Goal: Task Accomplishment & Management: Manage account settings

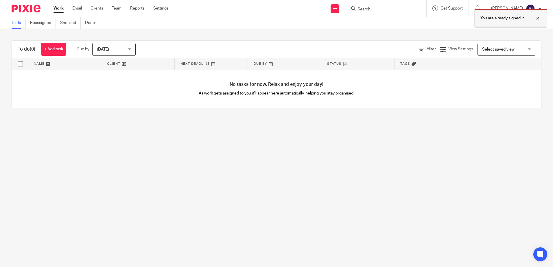
click at [273, 21] on p "You are already signed in." at bounding box center [503, 18] width 45 height 6
click at [273, 10] on input "Search" at bounding box center [383, 9] width 52 height 5
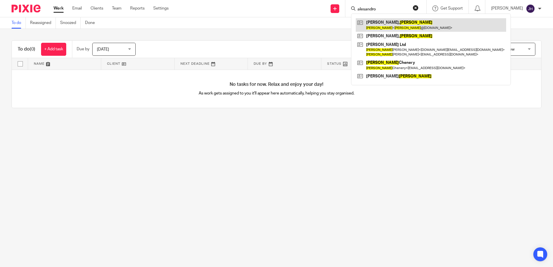
type input "alesandro"
click at [273, 24] on link at bounding box center [431, 24] width 150 height 13
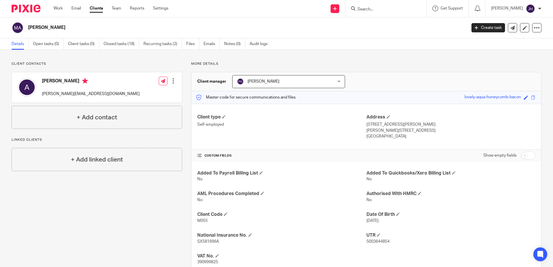
click at [377, 8] on input "Search" at bounding box center [383, 9] width 52 height 5
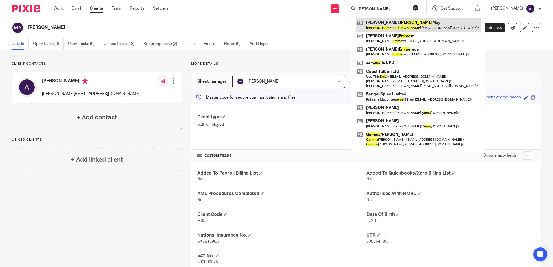
type input "[PERSON_NAME]"
click at [380, 26] on link at bounding box center [418, 24] width 125 height 13
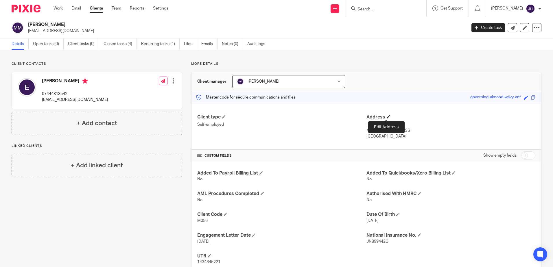
click at [387, 116] on span at bounding box center [388, 116] width 3 height 3
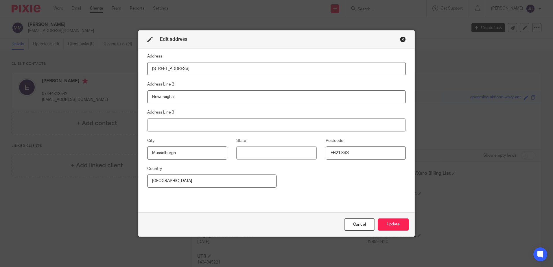
drag, startPoint x: 142, startPoint y: 63, endPoint x: 120, endPoint y: 63, distance: 21.4
click at [120, 63] on div "Edit address Address 29 Shavelin Drive Address Line 2 Newcraighall Address Line…" at bounding box center [276, 133] width 553 height 267
drag, startPoint x: 159, startPoint y: 69, endPoint x: 169, endPoint y: 69, distance: 9.5
click at [169, 69] on input "23 Kwlliw" at bounding box center [276, 68] width 259 height 13
type input "23 Kellie Place"
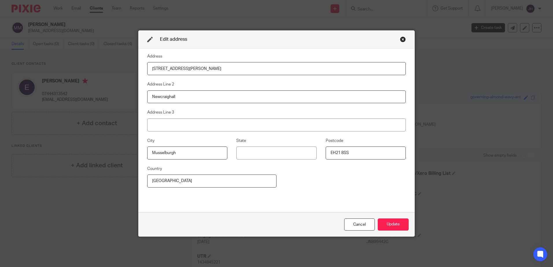
drag, startPoint x: 174, startPoint y: 97, endPoint x: 109, endPoint y: 95, distance: 65.4
click at [109, 95] on div "Edit address Address 23 Kellie Place Address Line 2 Newcraighall Address Line 3…" at bounding box center [276, 133] width 553 height 267
click at [152, 97] on input at bounding box center [276, 97] width 259 height 13
click at [151, 124] on input at bounding box center [276, 125] width 259 height 13
click at [251, 95] on input at bounding box center [276, 97] width 259 height 13
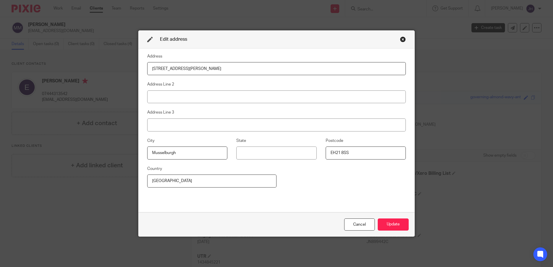
drag, startPoint x: 299, startPoint y: 209, endPoint x: 281, endPoint y: 197, distance: 21.2
click at [299, 209] on div "Address 23 Kellie Place Address Line 2 Address Line 3 City Musselburgh State Po…" at bounding box center [277, 131] width 276 height 164
drag, startPoint x: 178, startPoint y: 152, endPoint x: 121, endPoint y: 151, distance: 57.0
click at [121, 151] on div "Edit address Address 23 Kellie Place Address Line 2 Address Line 3 City Musselb…" at bounding box center [276, 133] width 553 height 267
type input "Dunbar"
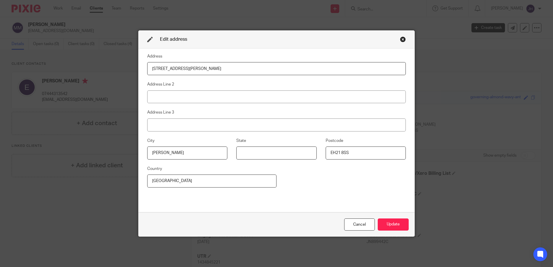
click at [243, 155] on input at bounding box center [276, 153] width 80 height 13
type input "Easr"
drag, startPoint x: 237, startPoint y: 153, endPoint x: 210, endPoint y: 153, distance: 26.9
click at [210, 153] on div "City Dunbar State Easr Postcode EH21 8SS" at bounding box center [272, 151] width 268 height 28
click at [237, 152] on input at bounding box center [276, 153] width 80 height 13
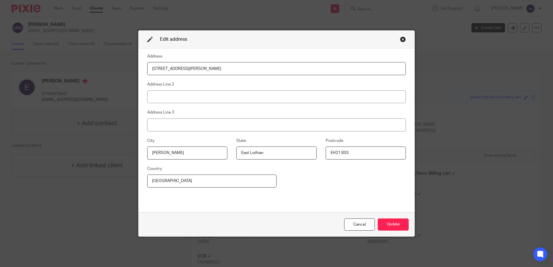
type input "East Lothian"
drag, startPoint x: 354, startPoint y: 153, endPoint x: 323, endPoint y: 152, distance: 31.0
click at [323, 152] on fieldset "Postcode EH21 8SS" at bounding box center [361, 148] width 89 height 22
type input "EH42 1GF"
click at [391, 223] on button "Update" at bounding box center [393, 225] width 31 height 12
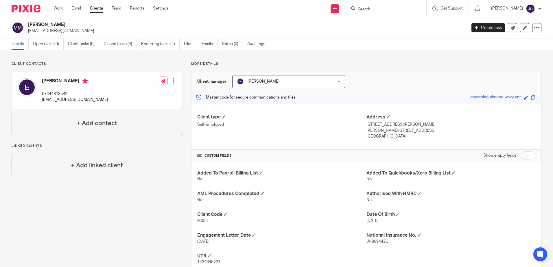
click at [532, 224] on div "Added To Payroll Billing List No Added To Quickbooks/Xero Billing List No AML P…" at bounding box center [367, 218] width 350 height 113
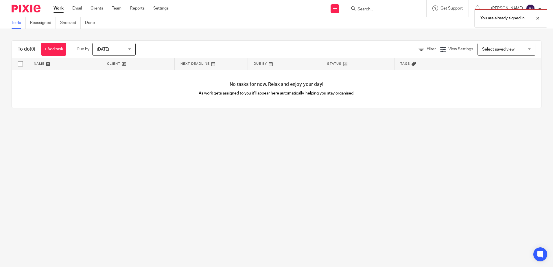
click at [377, 10] on div "You are already signed in." at bounding box center [412, 17] width 271 height 22
click at [508, 18] on p "You are already signed in." at bounding box center [503, 18] width 45 height 6
click at [375, 11] on input "Search" at bounding box center [383, 9] width 52 height 5
click at [386, 8] on input "Search" at bounding box center [383, 9] width 52 height 5
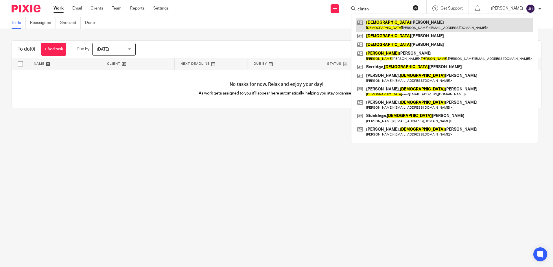
type input "chrisn"
click at [389, 24] on link at bounding box center [445, 24] width 178 height 13
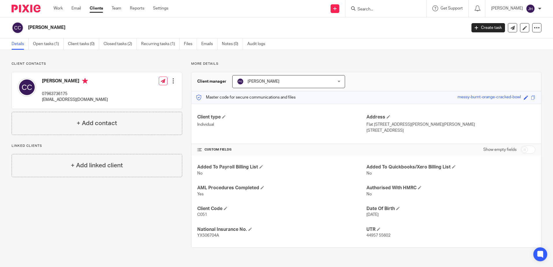
click at [390, 9] on input "Search" at bounding box center [383, 9] width 52 height 5
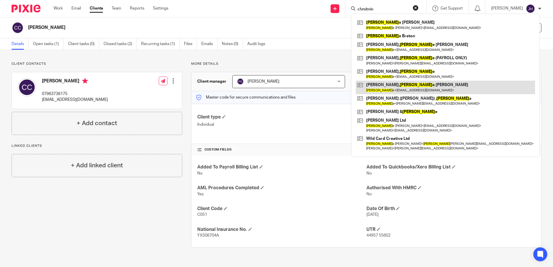
type input "chrsitnin"
click at [386, 88] on link at bounding box center [445, 87] width 179 height 13
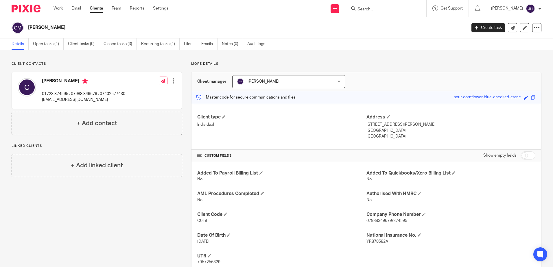
click at [374, 12] on input "Search" at bounding box center [383, 9] width 52 height 5
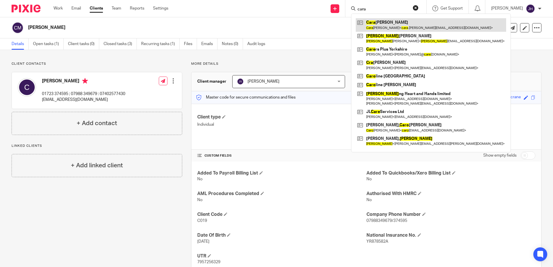
type input "cara"
click at [389, 22] on link at bounding box center [431, 24] width 150 height 13
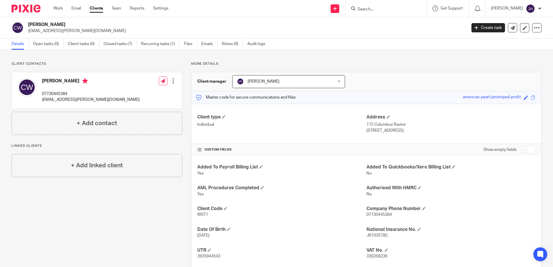
click at [394, 9] on input "Search" at bounding box center [383, 9] width 52 height 5
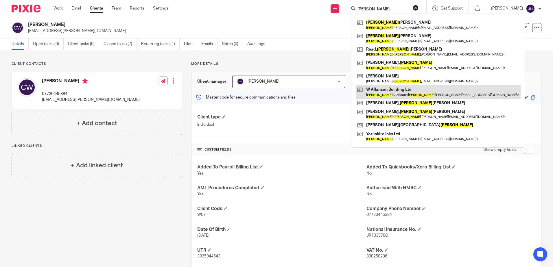
type input "[PERSON_NAME]"
click at [400, 92] on link at bounding box center [438, 91] width 165 height 13
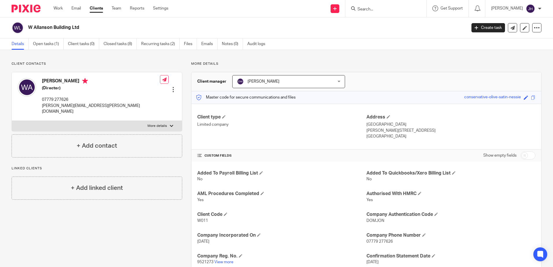
click at [378, 8] on input "Search" at bounding box center [383, 9] width 52 height 5
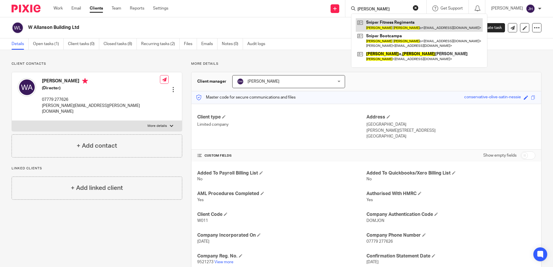
type input "[PERSON_NAME]"
click at [387, 27] on link at bounding box center [419, 24] width 127 height 13
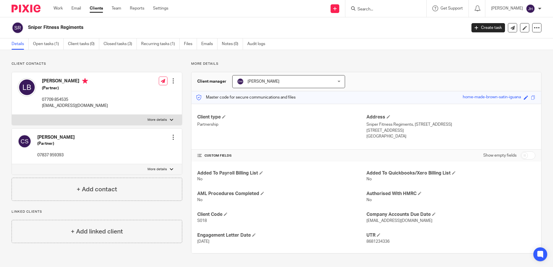
click at [382, 8] on input "Search" at bounding box center [383, 9] width 52 height 5
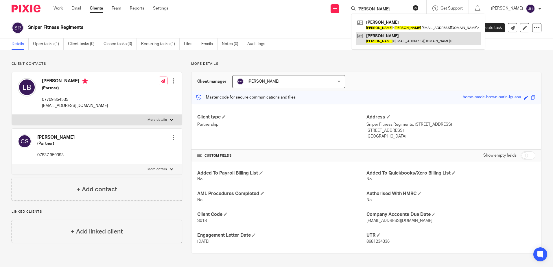
type input "[PERSON_NAME]"
click at [399, 36] on link at bounding box center [418, 38] width 125 height 13
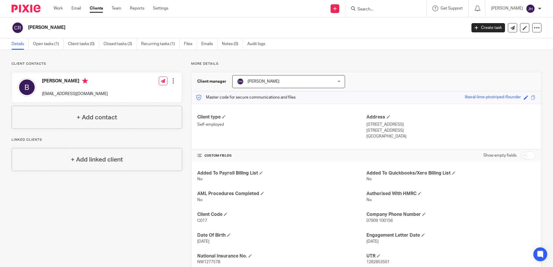
click at [379, 8] on input "Search" at bounding box center [383, 9] width 52 height 5
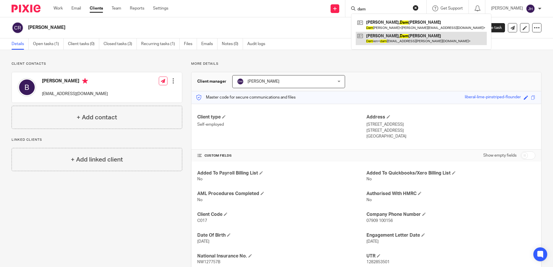
type input "dam"
click at [398, 38] on link at bounding box center [421, 38] width 131 height 13
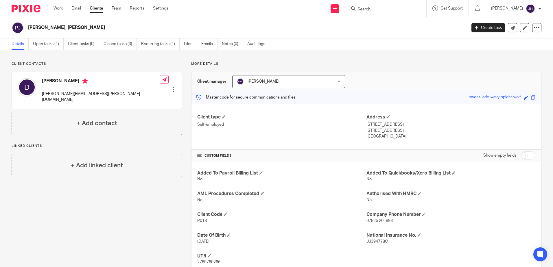
click at [379, 6] on form at bounding box center [388, 8] width 62 height 7
click at [379, 9] on input "Search" at bounding box center [383, 9] width 52 height 5
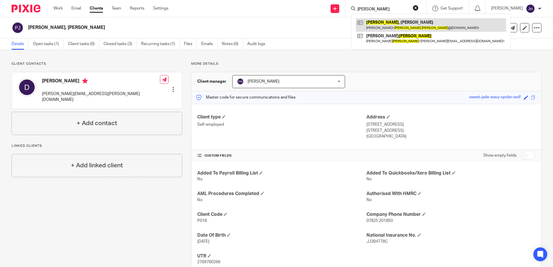
type input "sam teasdale"
click at [409, 25] on link at bounding box center [431, 24] width 150 height 13
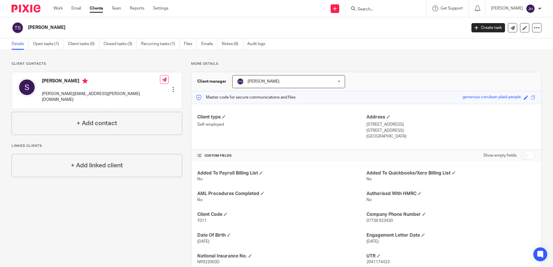
click at [391, 9] on input "Search" at bounding box center [383, 9] width 52 height 5
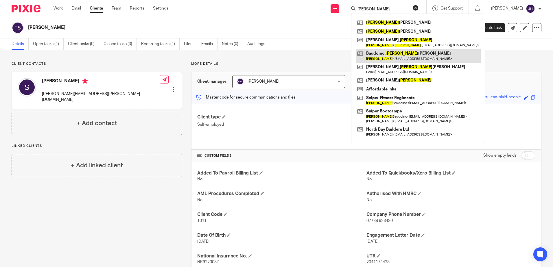
type input "[PERSON_NAME]"
click at [392, 59] on link at bounding box center [418, 55] width 125 height 13
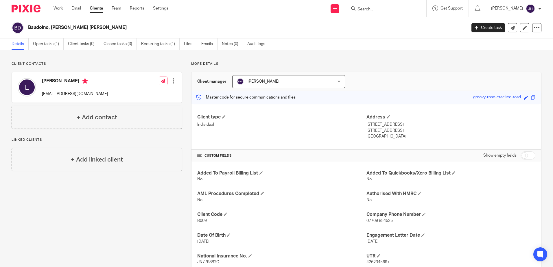
click at [380, 9] on input "Search" at bounding box center [383, 9] width 52 height 5
type input "[PERSON_NAME]"
click at [392, 25] on link at bounding box center [405, 24] width 98 height 13
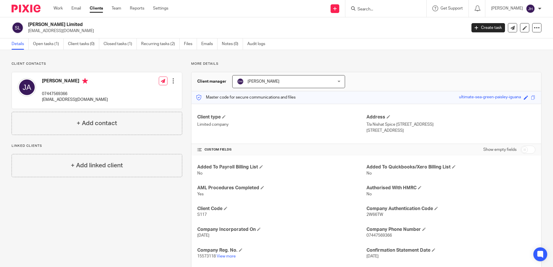
click at [384, 10] on input "Search" at bounding box center [383, 9] width 52 height 5
type input "julie colette"
click at [402, 24] on link at bounding box center [411, 22] width 111 height 9
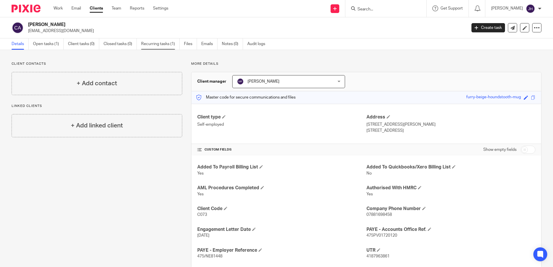
click at [152, 42] on link "Recurring tasks (1)" at bounding box center [160, 43] width 38 height 11
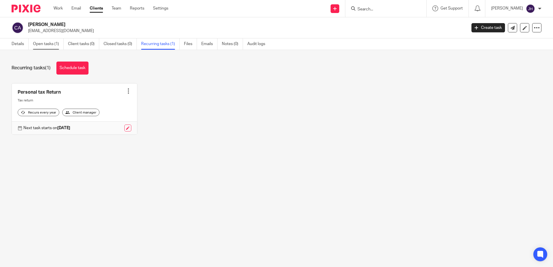
click at [35, 41] on link "Open tasks (1)" at bounding box center [48, 43] width 31 height 11
